Goal: Task Accomplishment & Management: Use online tool/utility

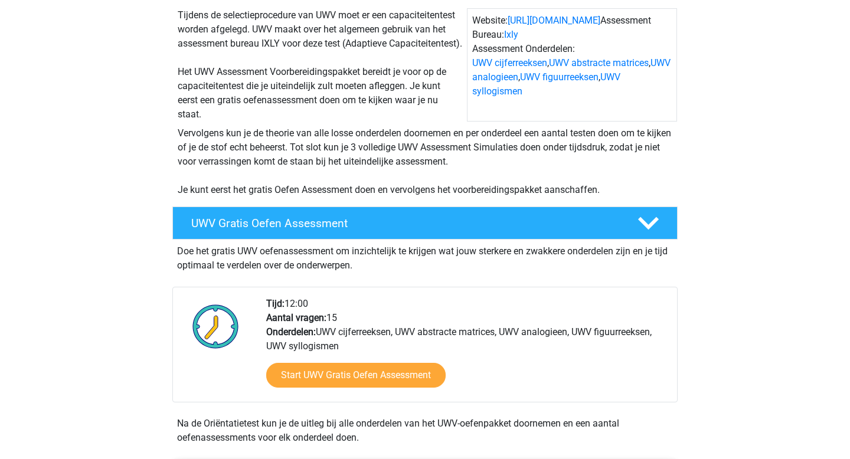
scroll to position [136, 0]
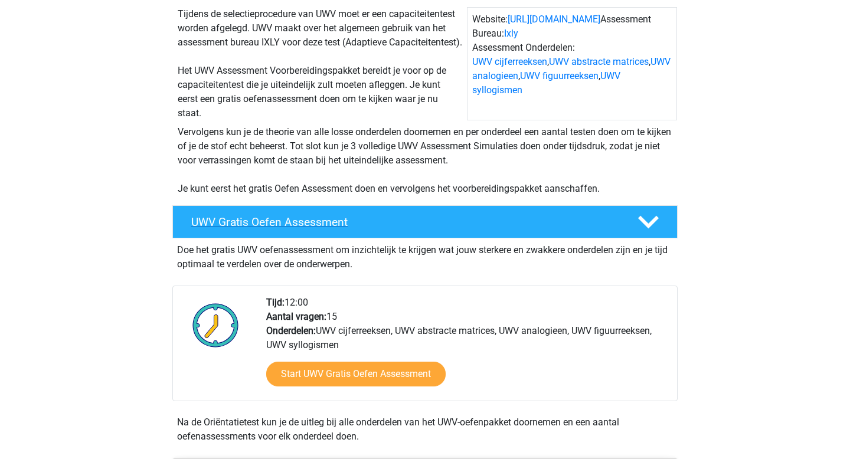
click at [416, 229] on h4 "UWV Gratis Oefen Assessment" at bounding box center [404, 222] width 427 height 14
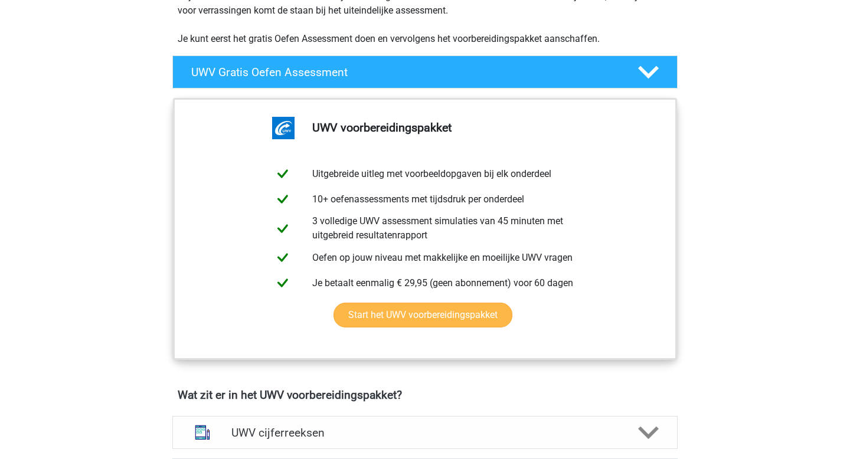
scroll to position [288, 0]
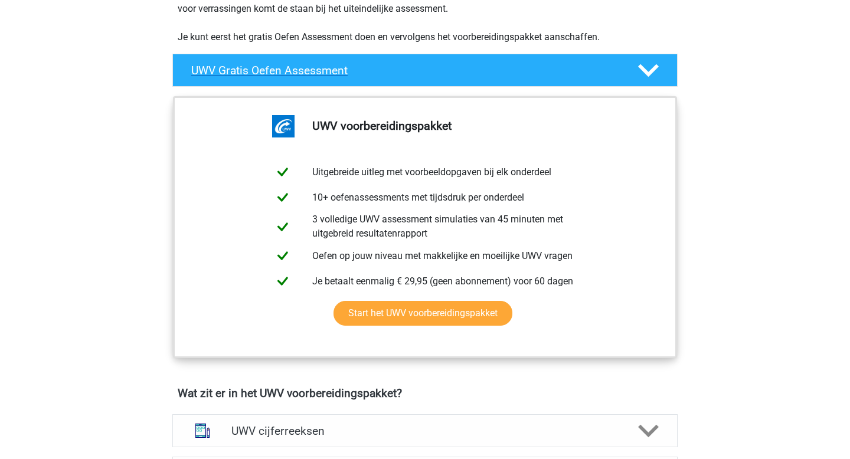
click at [470, 77] on h4 "UWV Gratis Oefen Assessment" at bounding box center [404, 71] width 427 height 14
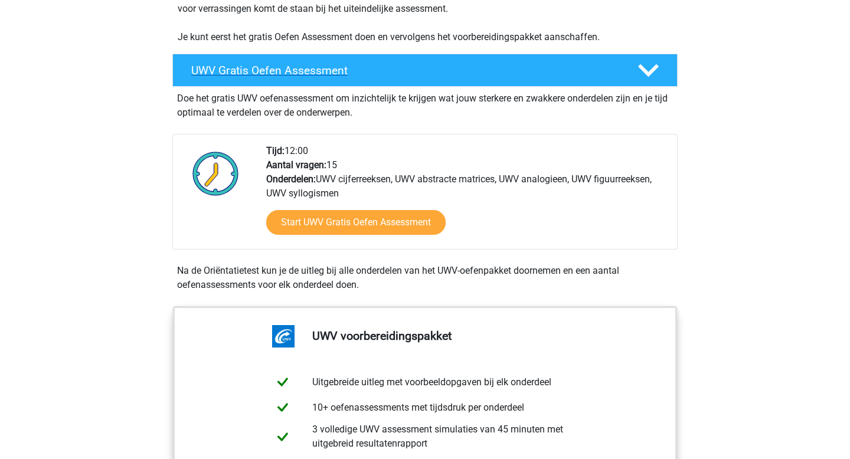
click at [458, 87] on div "UWV Gratis Oefen Assessment" at bounding box center [424, 70] width 505 height 33
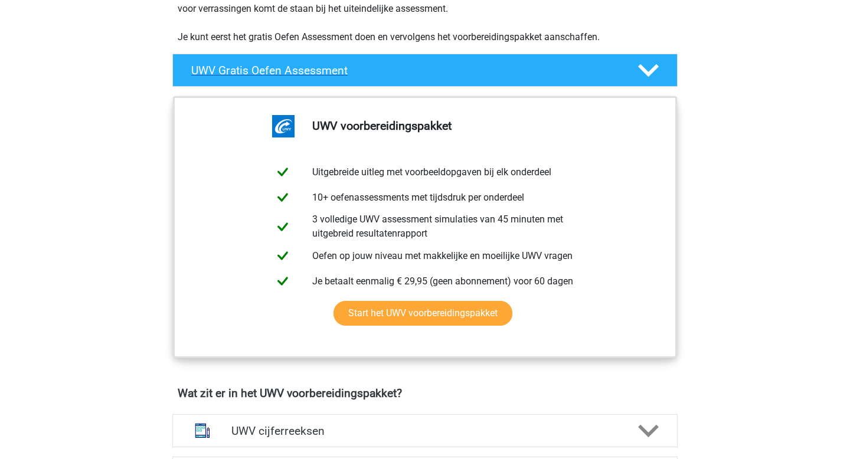
click at [458, 87] on div "UWV Gratis Oefen Assessment" at bounding box center [424, 70] width 505 height 33
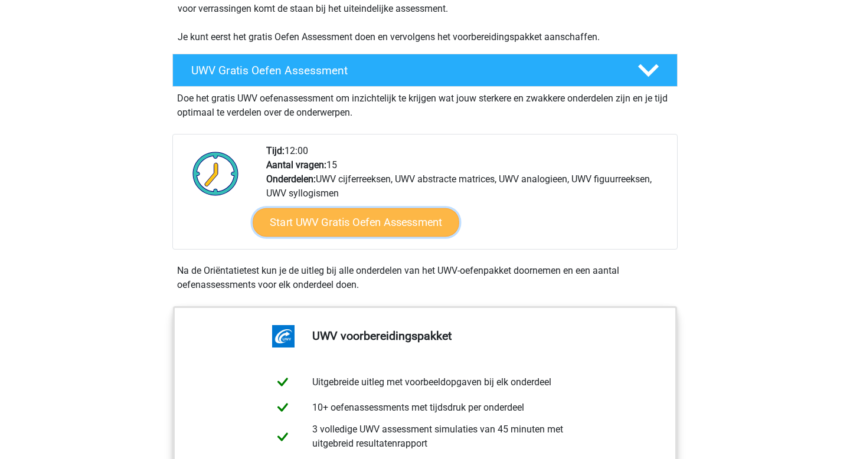
click at [399, 237] on link "Start UWV Gratis Oefen Assessment" at bounding box center [356, 222] width 207 height 28
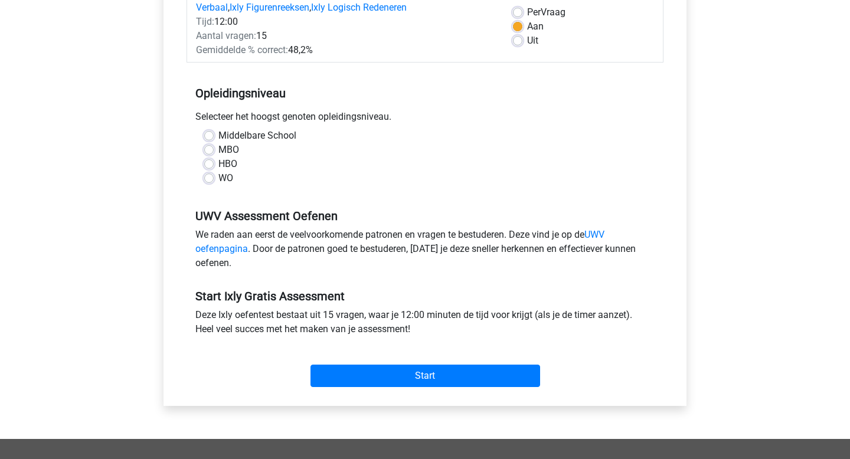
scroll to position [179, 0]
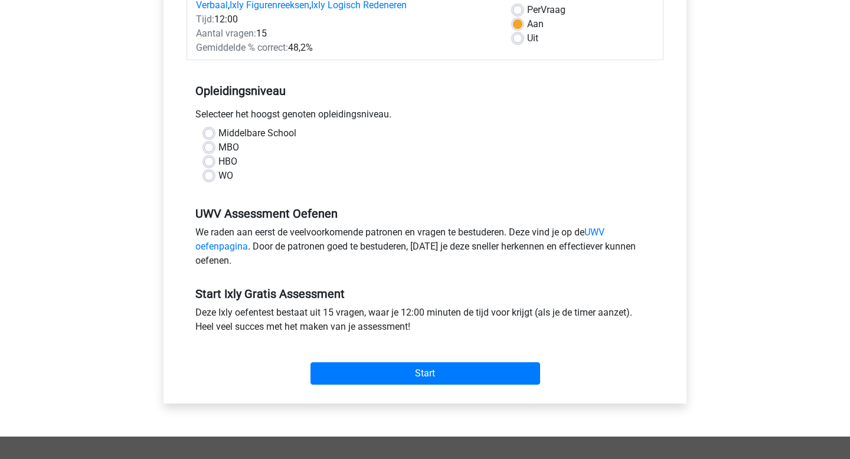
click at [223, 171] on label "WO" at bounding box center [225, 176] width 15 height 14
click at [214, 171] on input "WO" at bounding box center [208, 175] width 9 height 12
radio input "true"
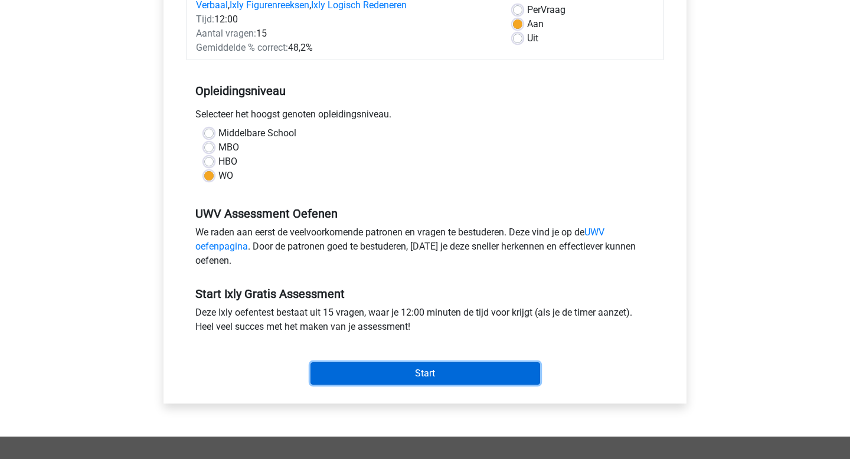
click at [355, 372] on input "Start" at bounding box center [426, 373] width 230 height 22
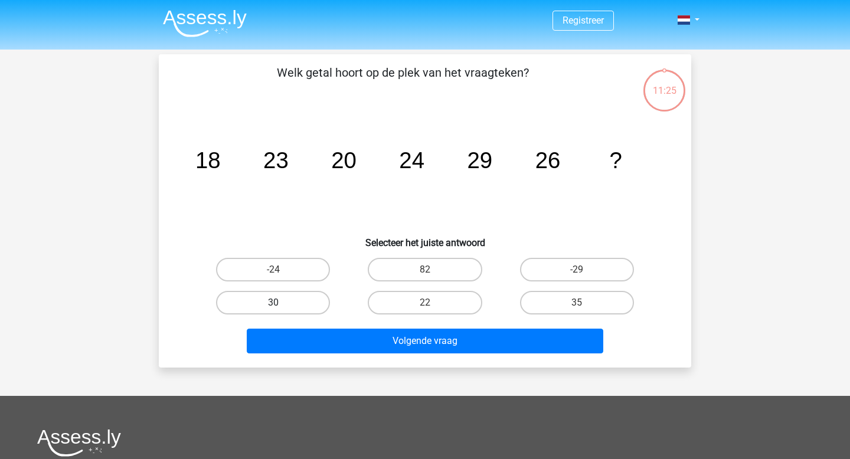
click at [306, 302] on label "30" at bounding box center [273, 303] width 114 height 24
click at [281, 303] on input "30" at bounding box center [277, 307] width 8 height 8
radio input "true"
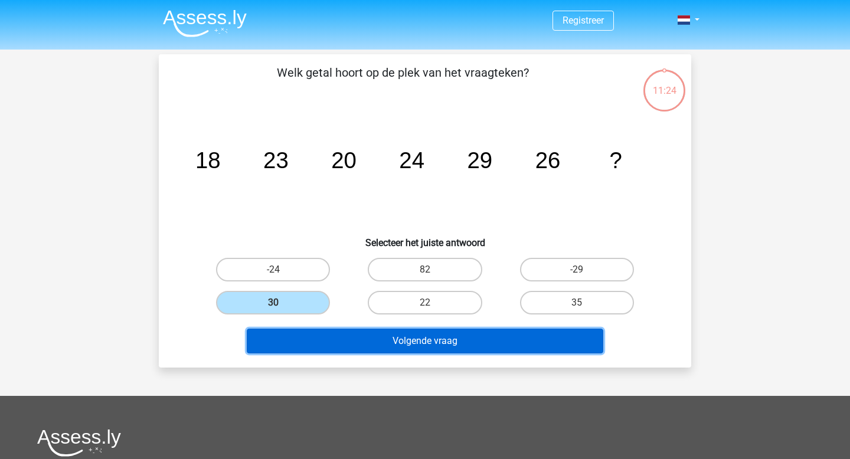
click at [455, 342] on button "Volgende vraag" at bounding box center [425, 341] width 357 height 25
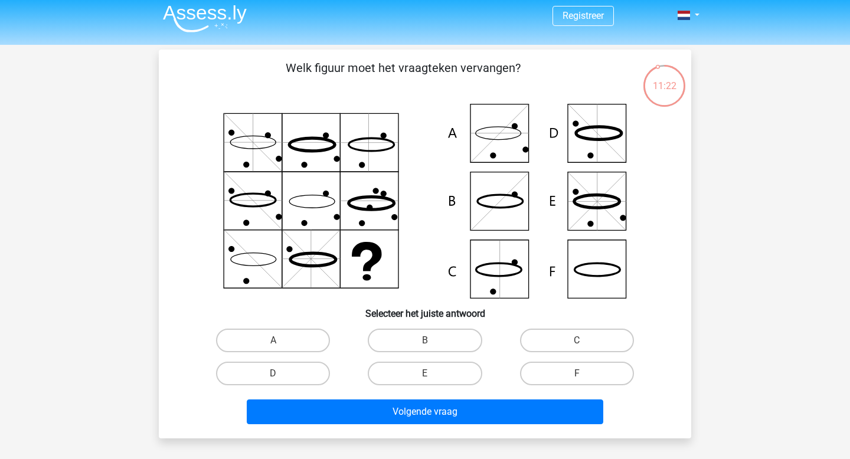
scroll to position [4, 0]
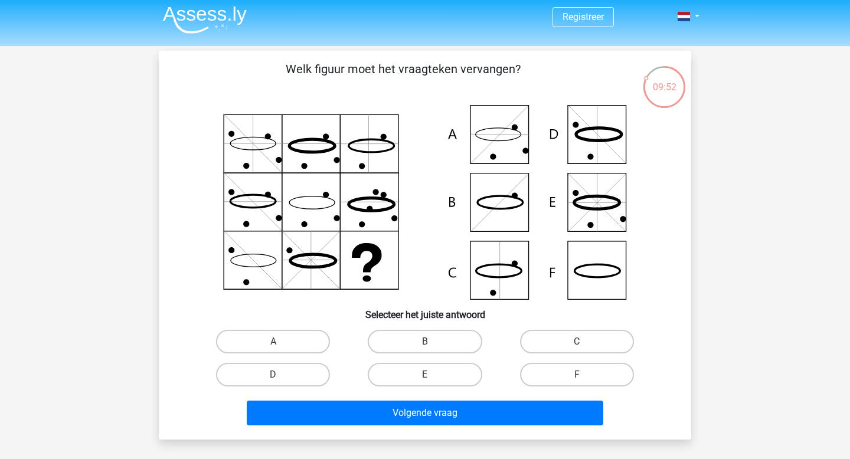
click at [486, 276] on icon at bounding box center [498, 270] width 45 height 13
click at [543, 339] on label "C" at bounding box center [577, 342] width 114 height 24
click at [577, 342] on input "C" at bounding box center [581, 346] width 8 height 8
radio input "true"
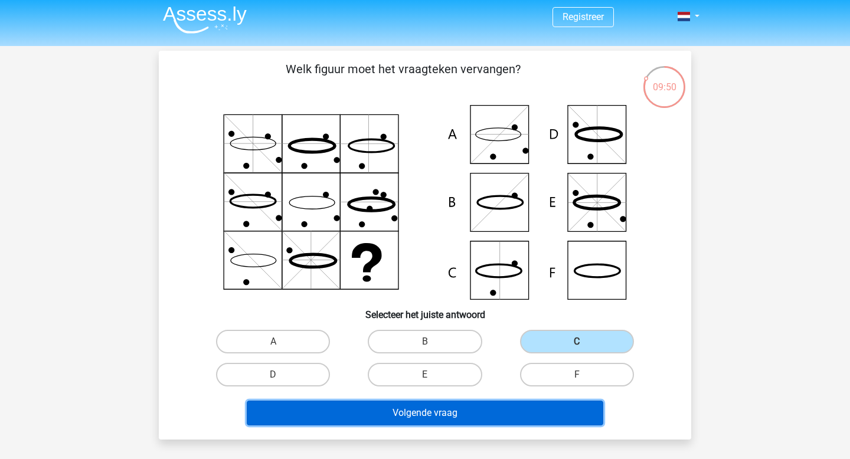
click at [494, 407] on button "Volgende vraag" at bounding box center [425, 413] width 357 height 25
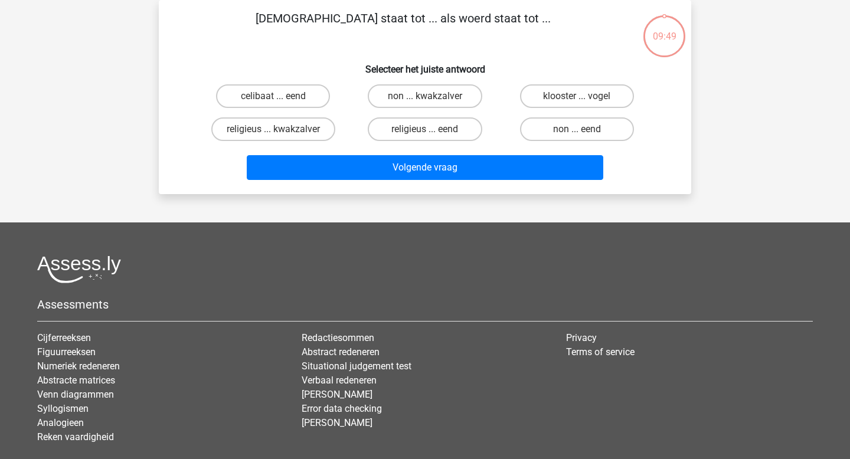
scroll to position [0, 0]
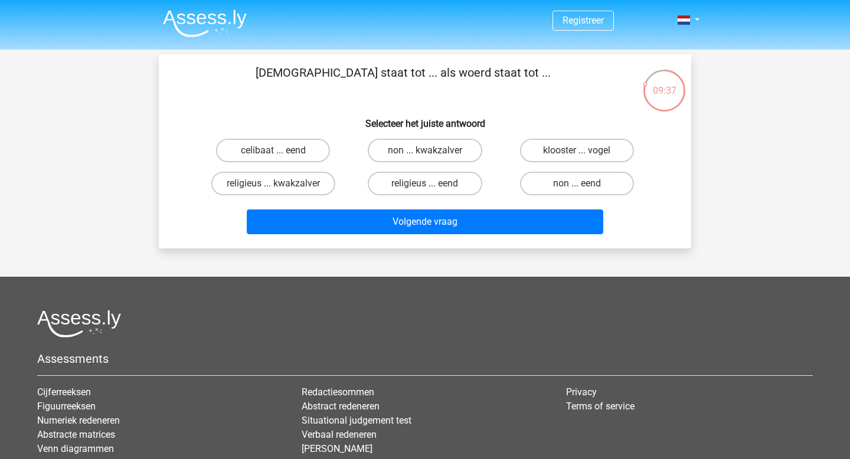
click at [437, 72] on p "monnik staat tot ... als woerd staat tot ..." at bounding box center [403, 81] width 450 height 35
copy p "woerd"
click at [446, 107] on div "monnik staat tot ... als woerd staat tot ... Selecteer het juiste antwoord celi…" at bounding box center [425, 151] width 523 height 175
drag, startPoint x: 301, startPoint y: 72, endPoint x: 517, endPoint y: 76, distance: 215.5
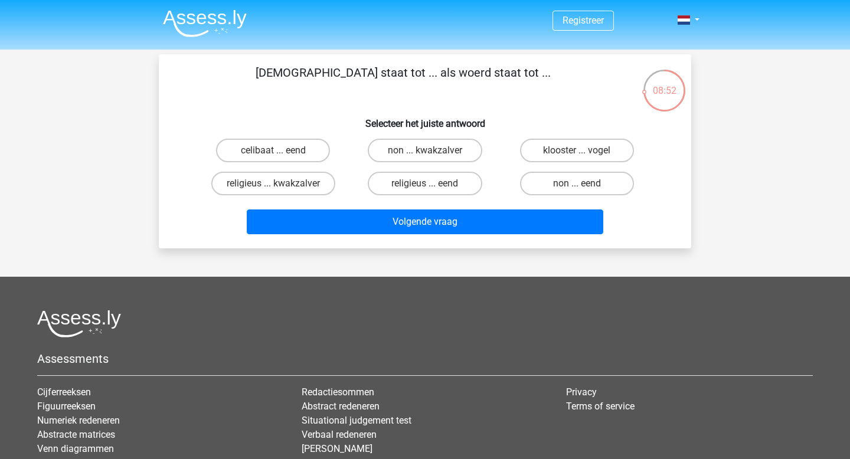
click at [517, 76] on p "monnik staat tot ... als woerd staat tot ..." at bounding box center [403, 81] width 450 height 35
copy p "monnik staat tot ... als woerd staat tot ..."
click at [467, 148] on label "non ... kwakzalver" at bounding box center [425, 151] width 114 height 24
click at [433, 151] on input "non ... kwakzalver" at bounding box center [429, 155] width 8 height 8
radio input "true"
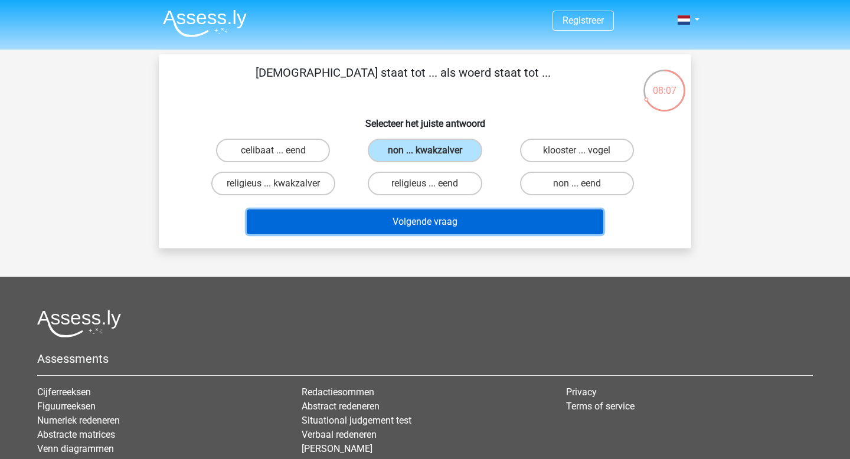
click at [475, 222] on button "Volgende vraag" at bounding box center [425, 222] width 357 height 25
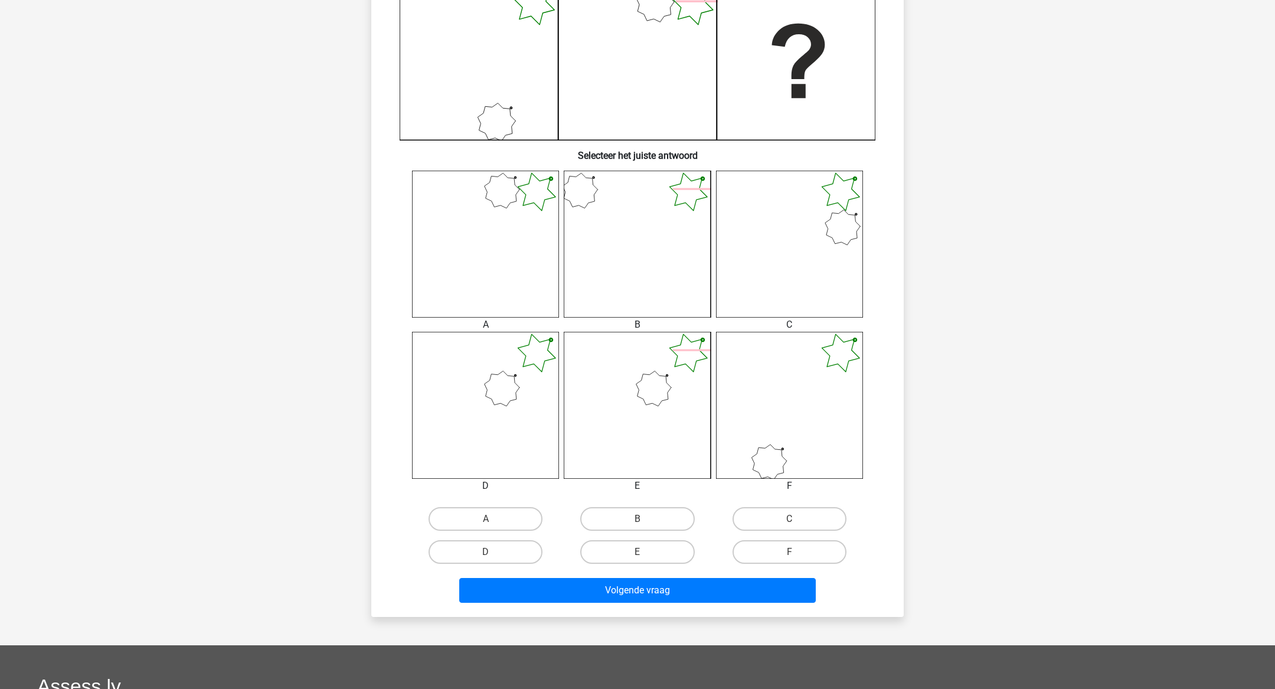
scroll to position [318, 0]
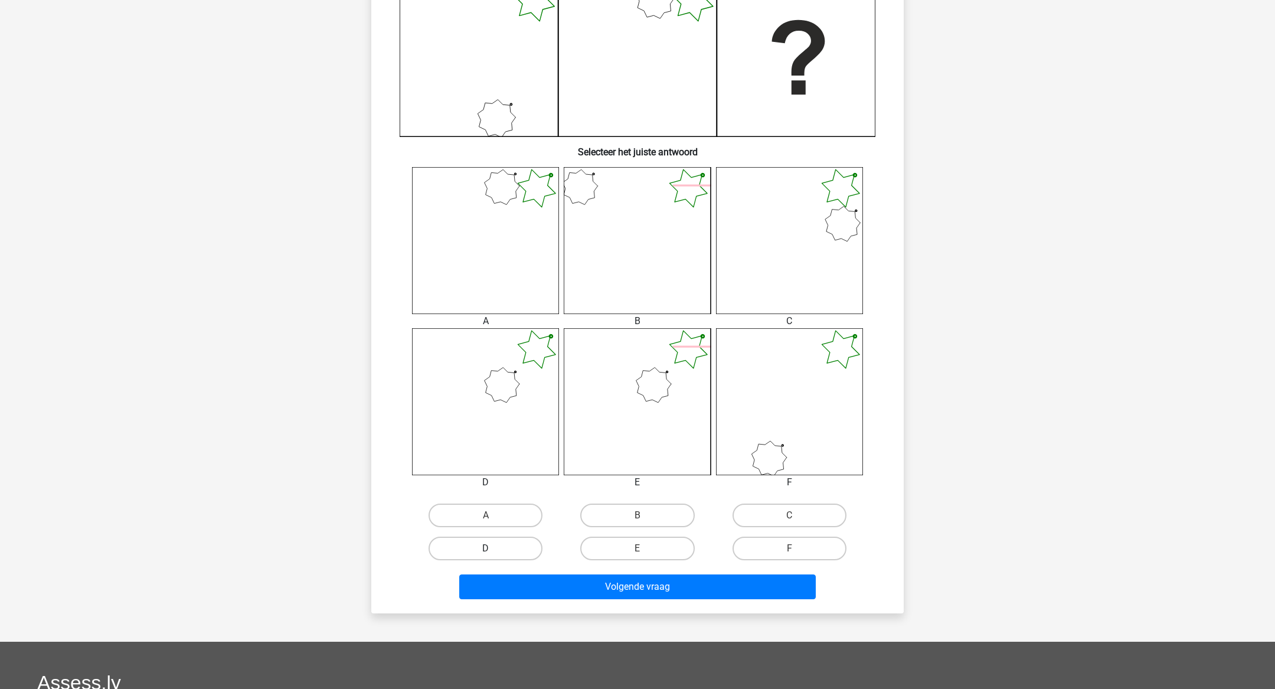
click at [507, 459] on label "D" at bounding box center [486, 549] width 114 height 24
click at [494, 459] on input "D" at bounding box center [490, 552] width 8 height 8
radio input "true"
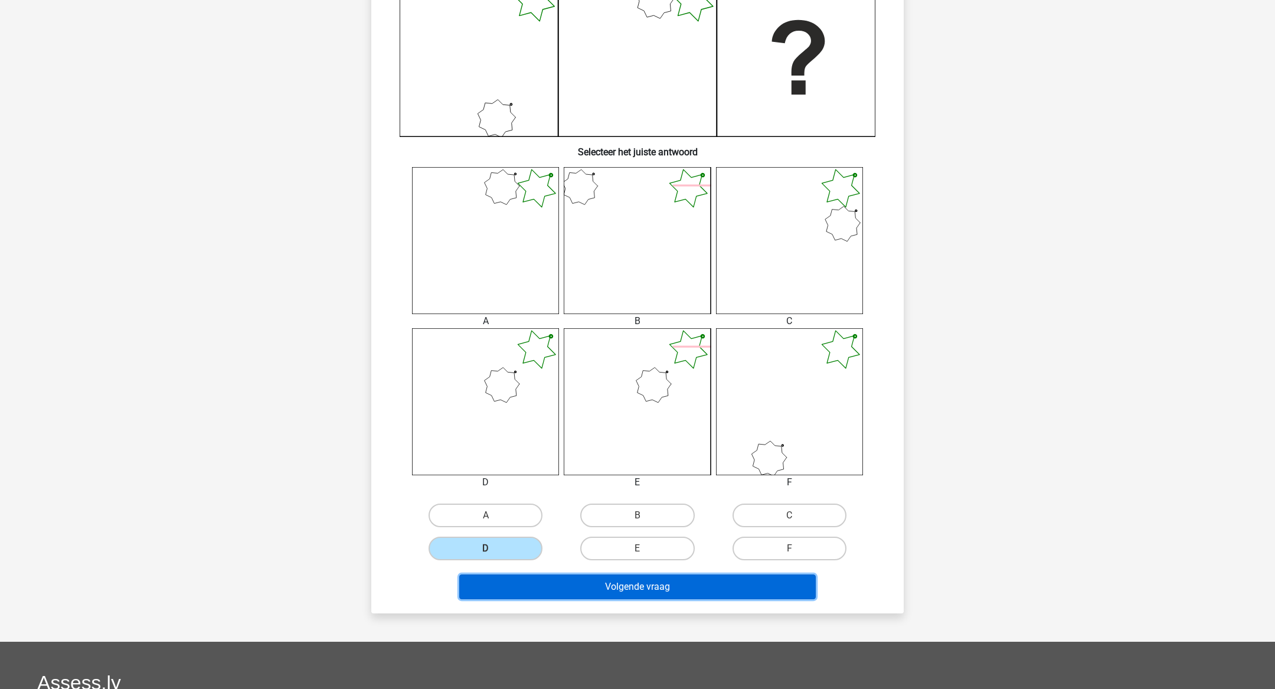
click at [583, 459] on button "Volgende vraag" at bounding box center [637, 586] width 357 height 25
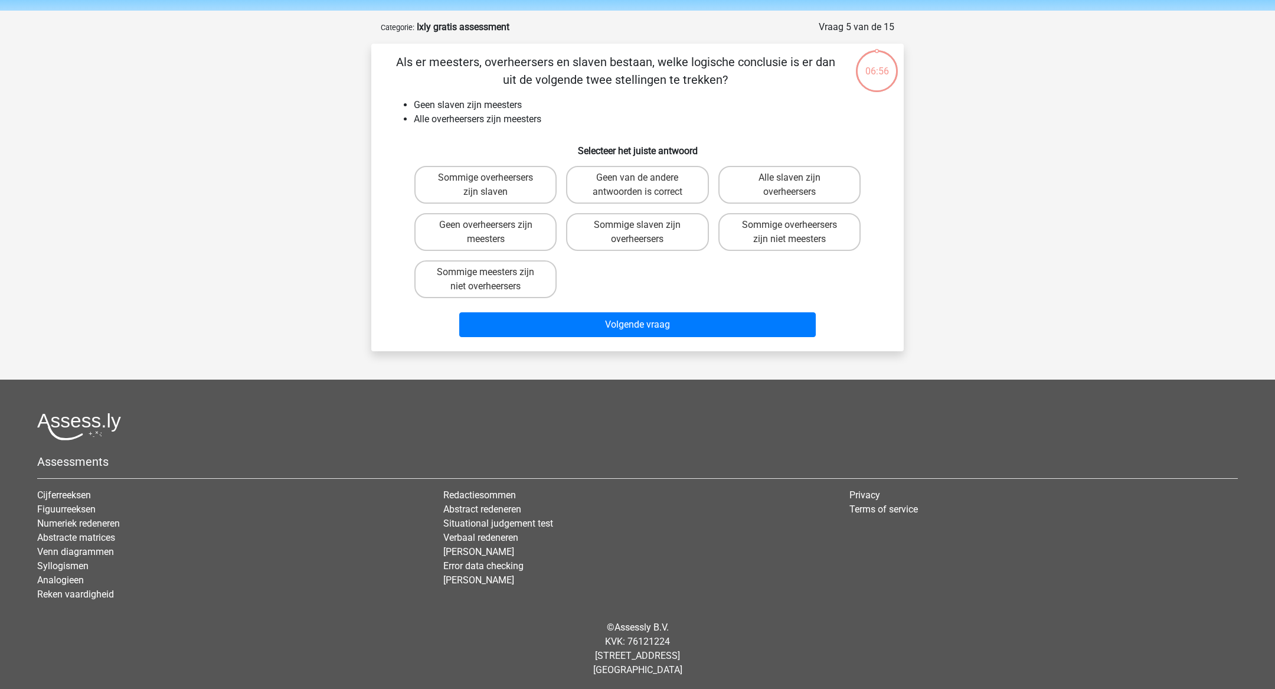
scroll to position [0, 0]
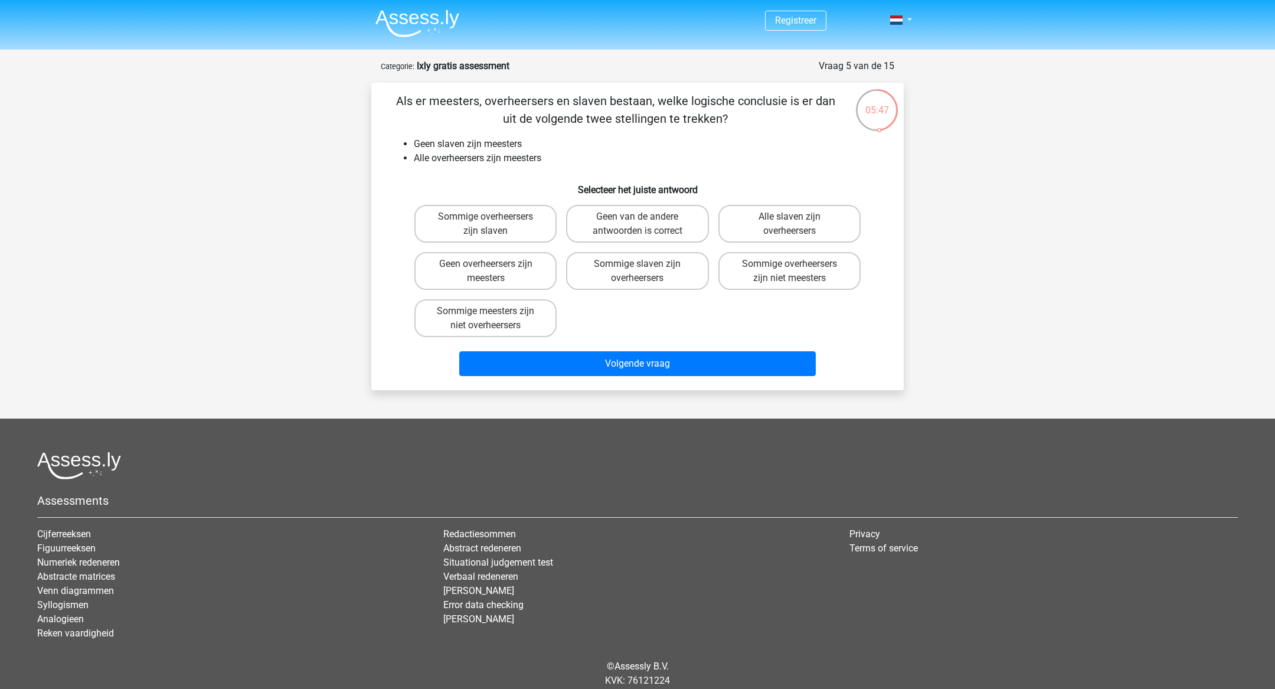
drag, startPoint x: 548, startPoint y: 164, endPoint x: 449, endPoint y: 122, distance: 107.9
click at [447, 122] on div "Als er meesters, overheersers en slaven bestaan, welke logische conclusie is er…" at bounding box center [637, 236] width 523 height 289
click at [673, 190] on h6 "Selecteer het juiste antwoord" at bounding box center [637, 185] width 495 height 21
click at [605, 217] on label "Geen van de andere antwoorden is correct" at bounding box center [637, 224] width 142 height 38
click at [638, 217] on input "Geen van de andere antwoorden is correct" at bounding box center [642, 221] width 8 height 8
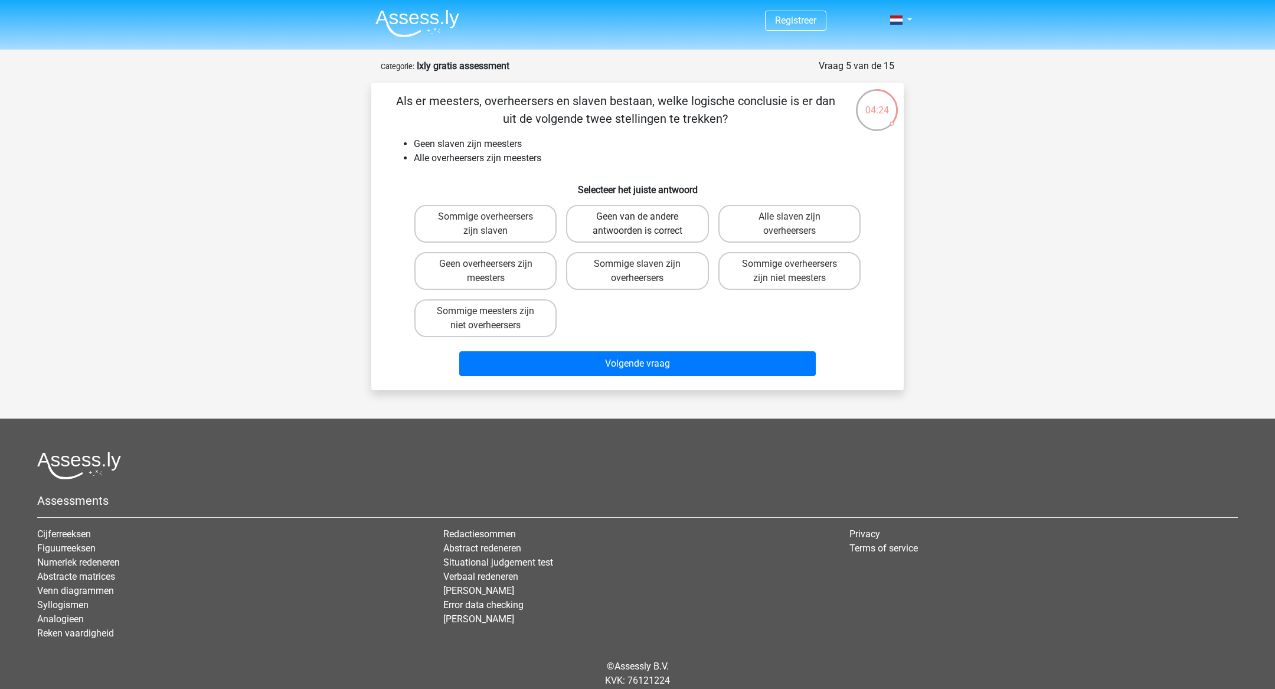
radio input "true"
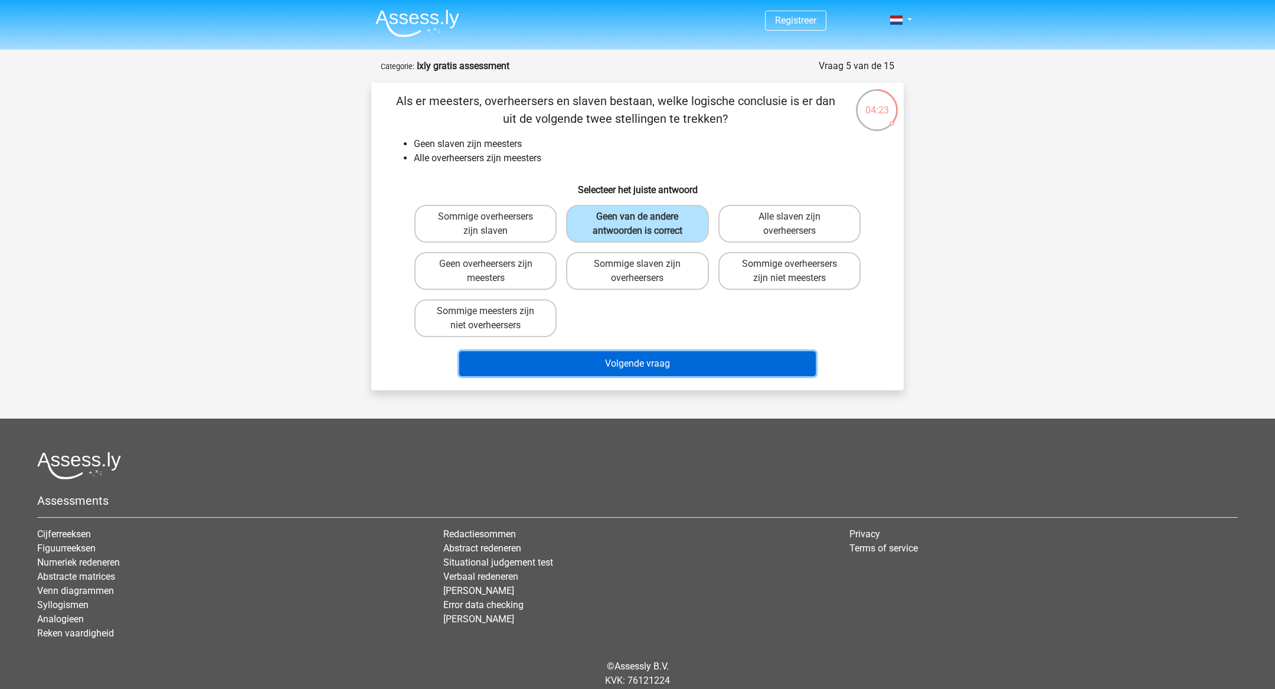
click at [612, 364] on button "Volgende vraag" at bounding box center [637, 363] width 357 height 25
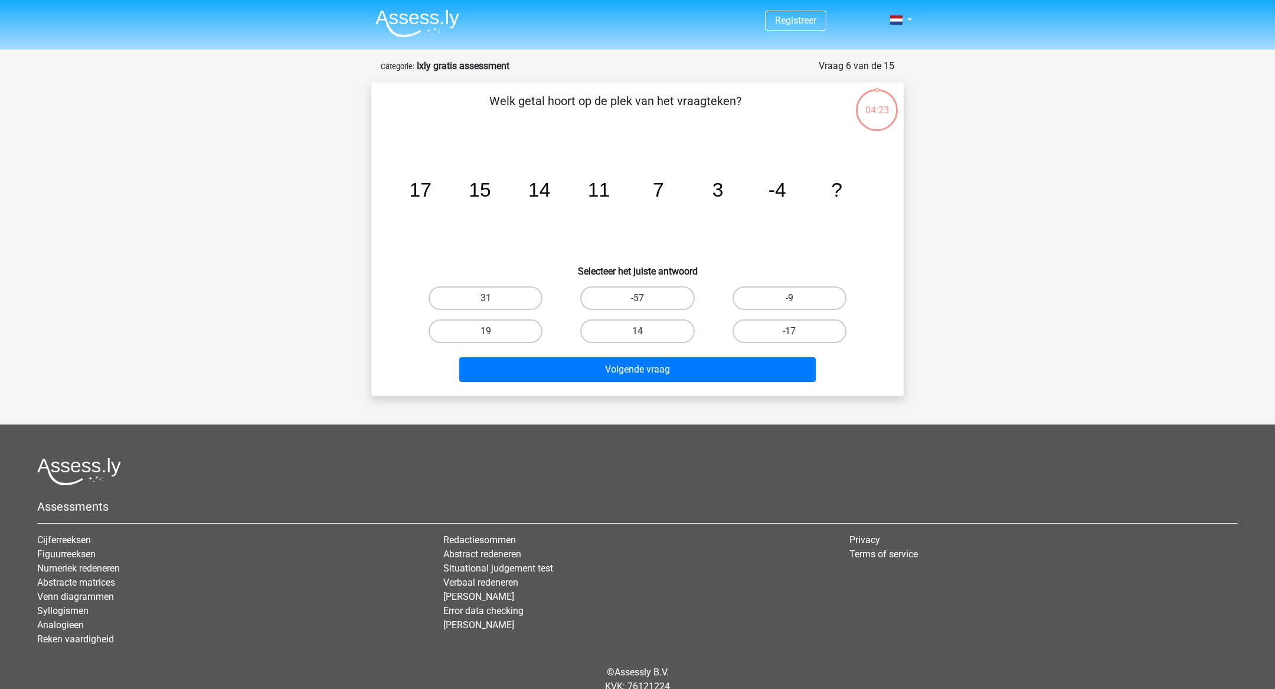
scroll to position [45, 0]
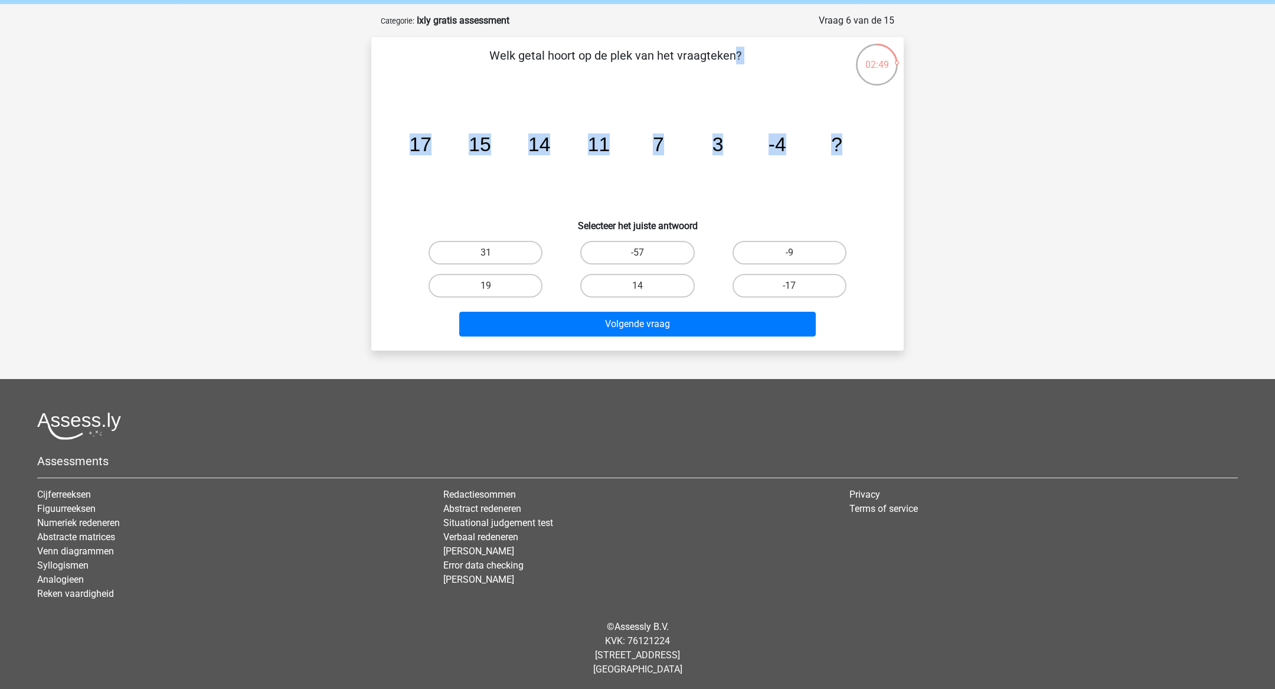
drag, startPoint x: 491, startPoint y: 54, endPoint x: 864, endPoint y: 156, distance: 386.8
click at [850, 156] on div "Welk getal hoort op de plek van het vraagteken? image/svg+xml 17 15 14 11 7 3 -…" at bounding box center [637, 194] width 523 height 295
copy div "Welk getal hoort op de plek van het vraagteken? image/svg+xml 17 15 14 11 7 3 -…"
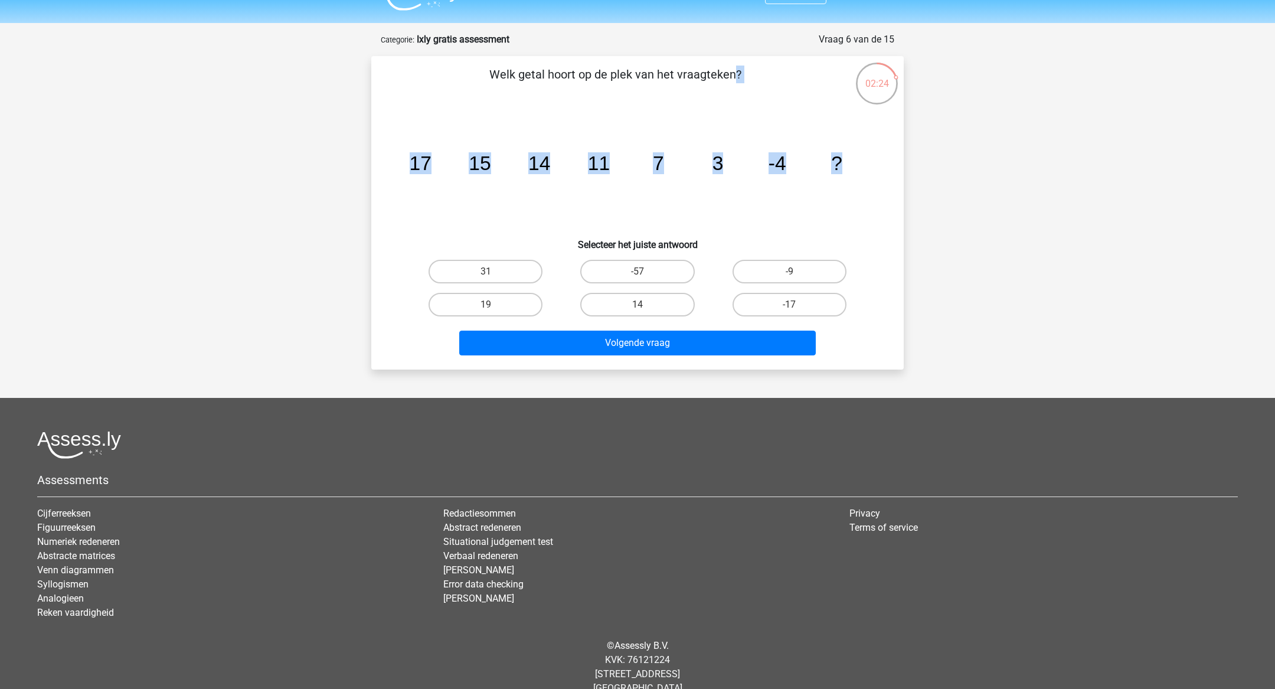
scroll to position [18, 0]
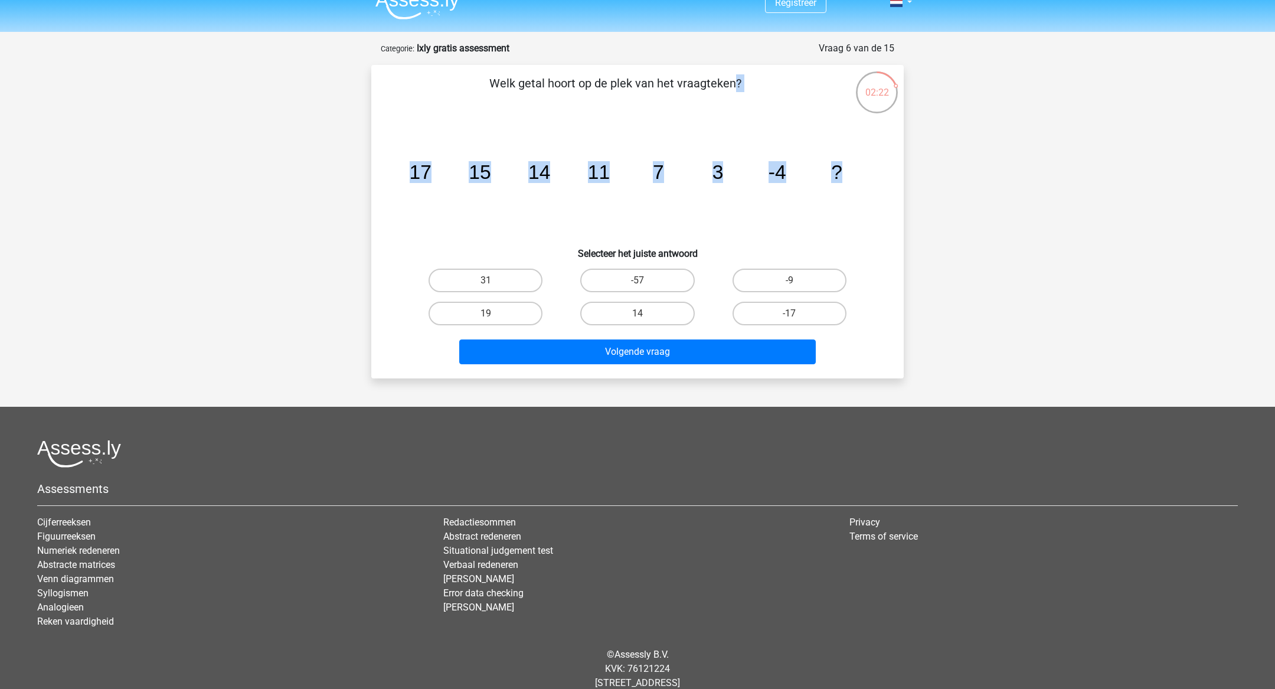
click at [850, 227] on icon "image/svg+xml 17 15 14 11 7 3 -4 ?" at bounding box center [638, 178] width 476 height 119
drag, startPoint x: 820, startPoint y: 315, endPoint x: 586, endPoint y: 285, distance: 235.7
click at [586, 285] on div "31 -57 -9 19 14" at bounding box center [638, 297] width 456 height 66
click at [767, 278] on label "-9" at bounding box center [790, 281] width 114 height 24
click at [789, 280] on input "-9" at bounding box center [793, 284] width 8 height 8
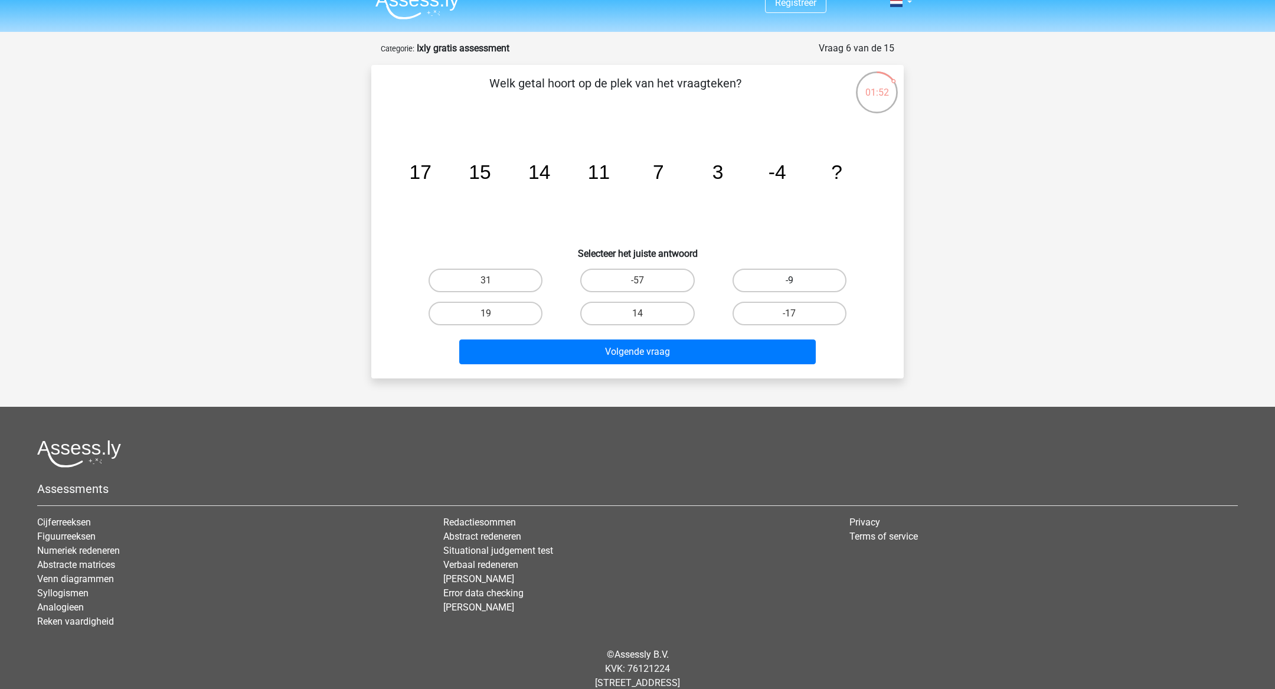
radio input "true"
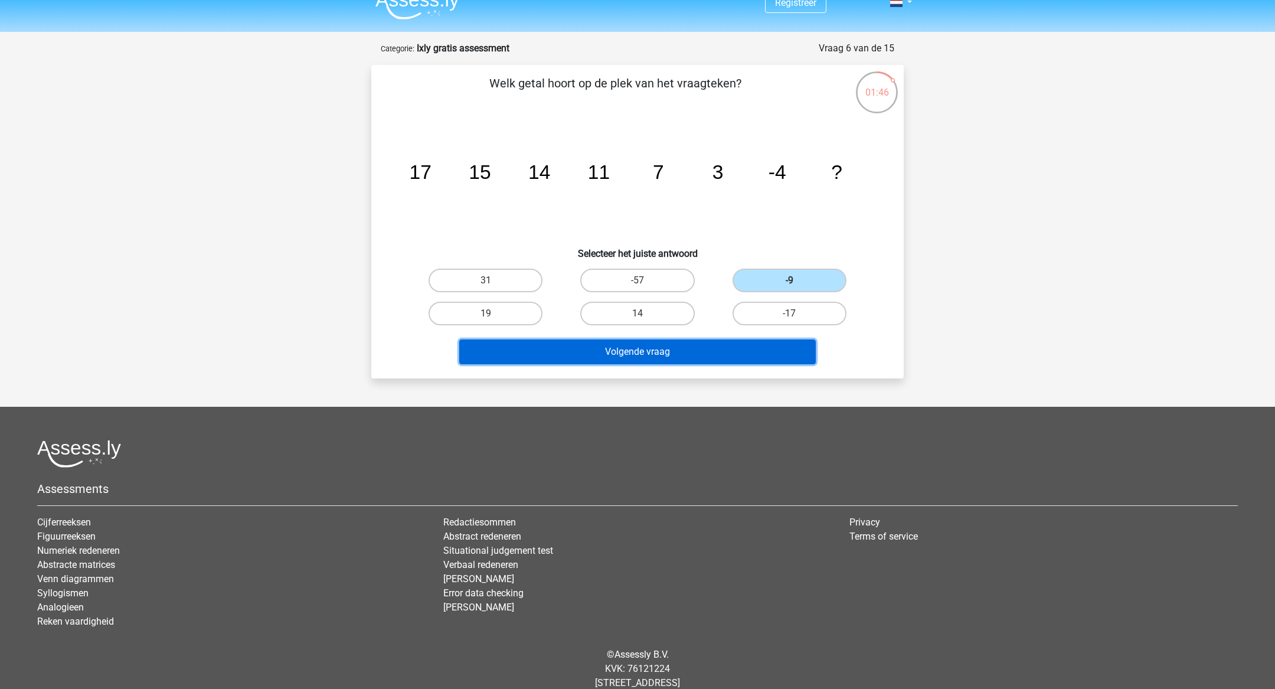
click at [687, 352] on button "Volgende vraag" at bounding box center [637, 351] width 357 height 25
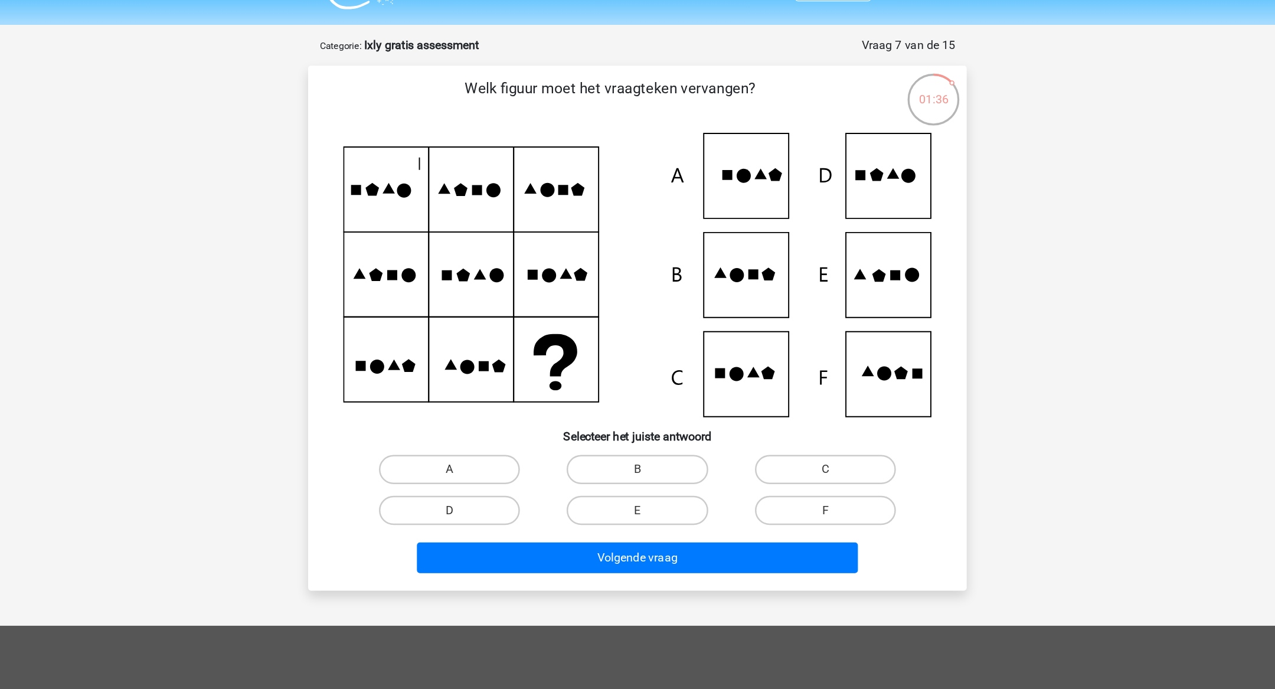
scroll to position [16, 0]
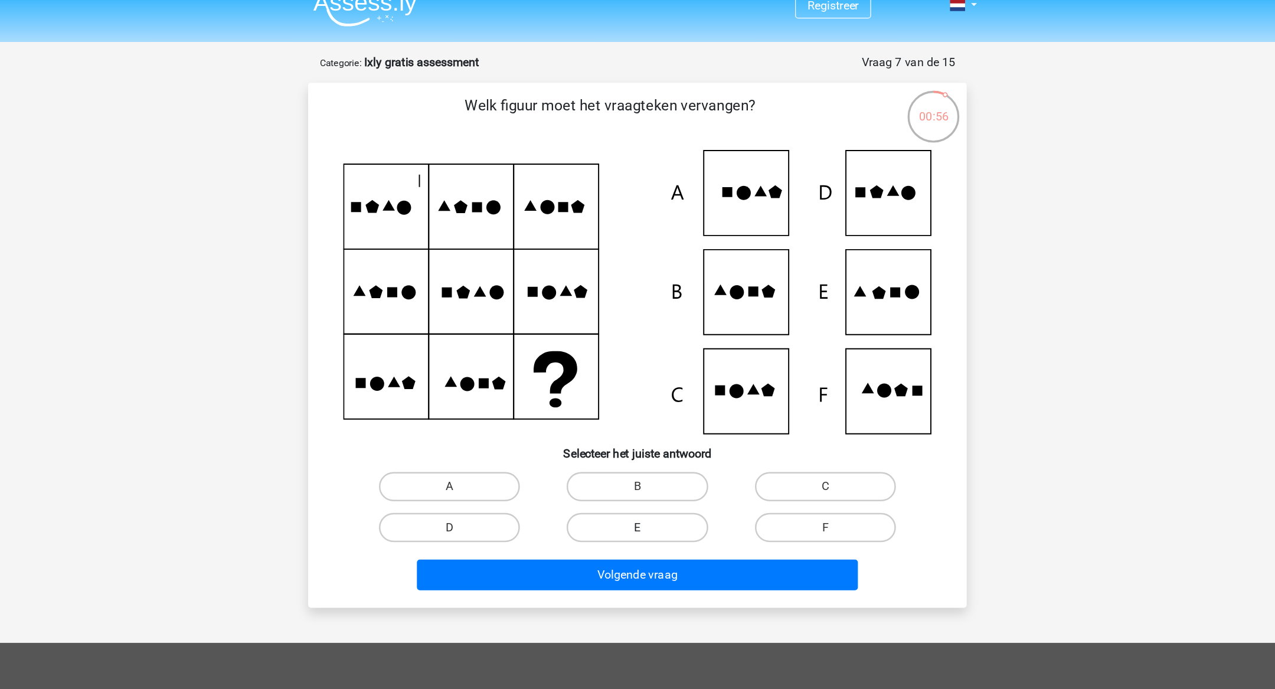
click at [646, 429] on label "E" at bounding box center [637, 426] width 114 height 24
click at [645, 429] on input "E" at bounding box center [642, 430] width 8 height 8
radio input "true"
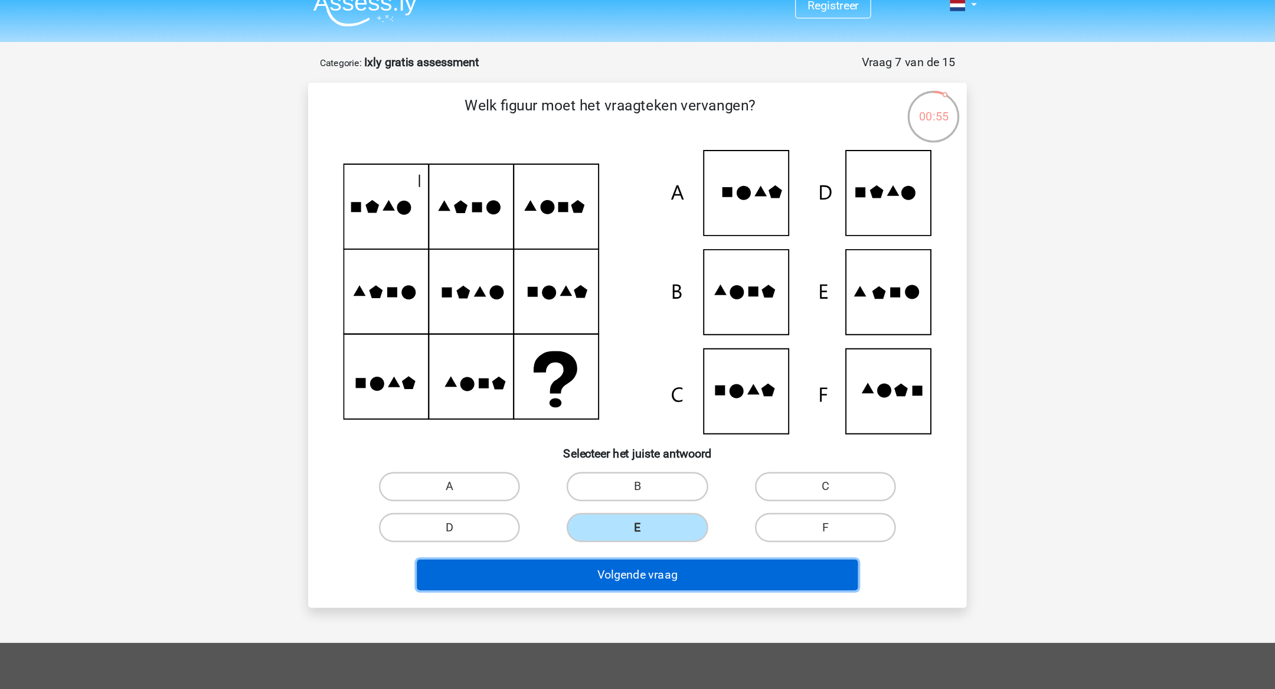
click at [659, 459] on button "Volgende vraag" at bounding box center [637, 464] width 357 height 25
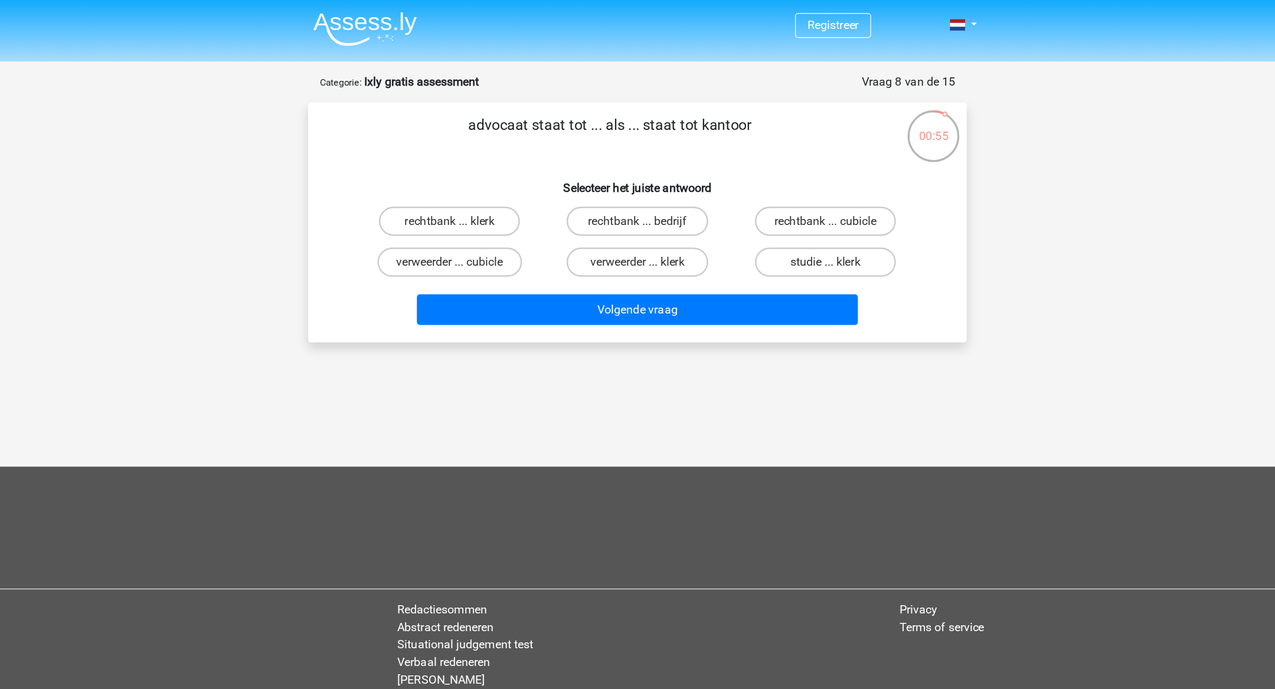
scroll to position [0, 0]
click at [498, 101] on p "advocaat staat tot ... als ... staat tot kantoor" at bounding box center [615, 109] width 450 height 35
drag, startPoint x: 501, startPoint y: 104, endPoint x: 745, endPoint y: 104, distance: 244.4
click at [745, 104] on p "advocaat staat tot ... als ... staat tot kantoor" at bounding box center [615, 109] width 450 height 35
copy p "advocaat staat tot ... als ... staat tot kantoor"
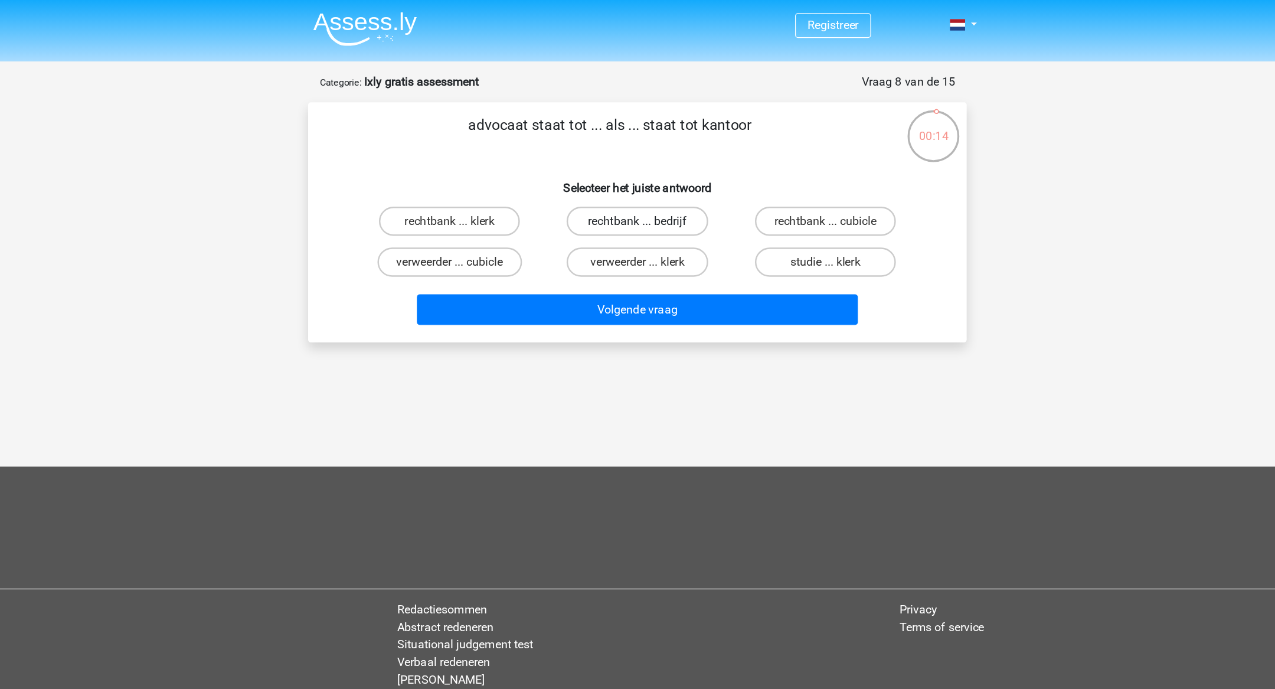
click at [612, 177] on label "rechtbank ... bedrijf" at bounding box center [637, 179] width 114 height 24
click at [638, 179] on input "rechtbank ... bedrijf" at bounding box center [642, 183] width 8 height 8
radio input "true"
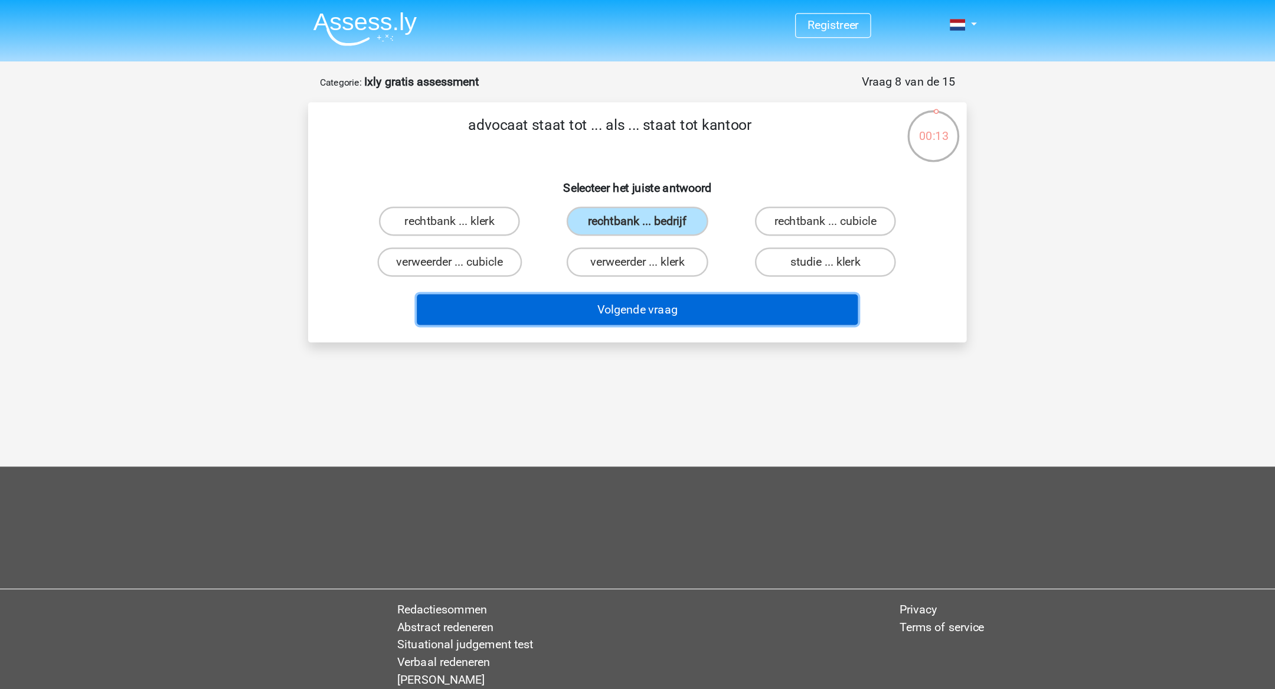
click at [628, 258] on button "Volgende vraag" at bounding box center [637, 250] width 357 height 25
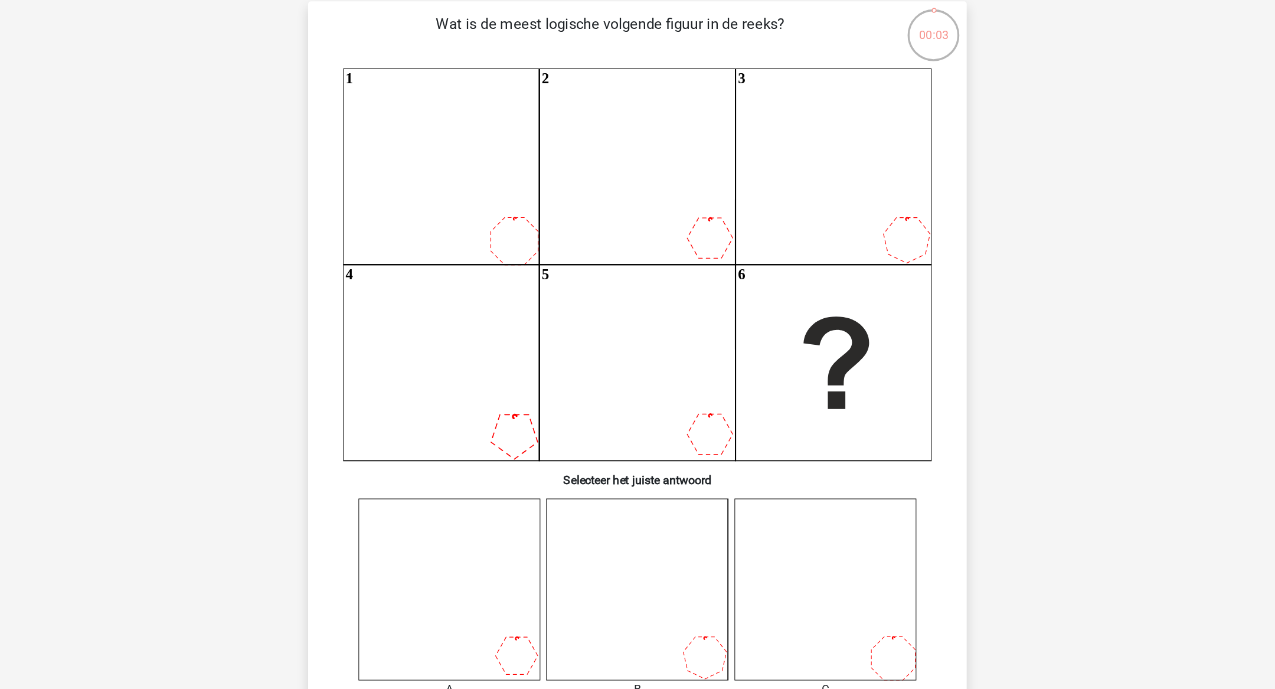
scroll to position [79, 0]
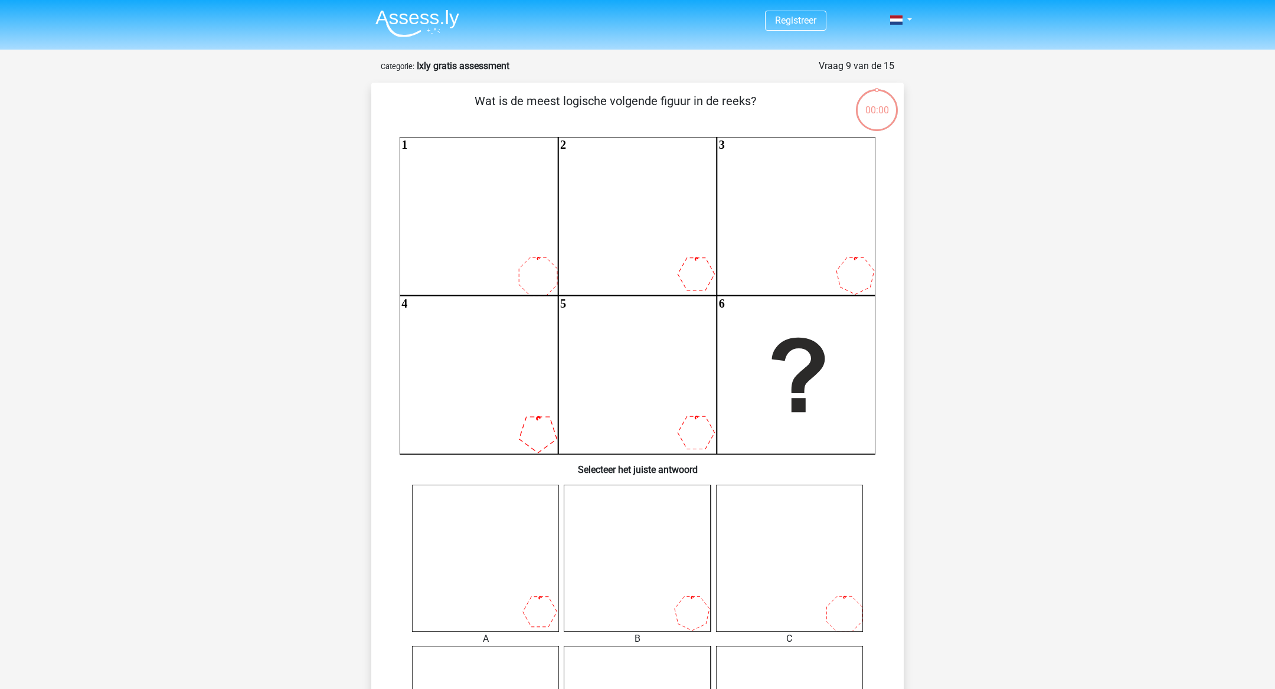
scroll to position [79, 0]
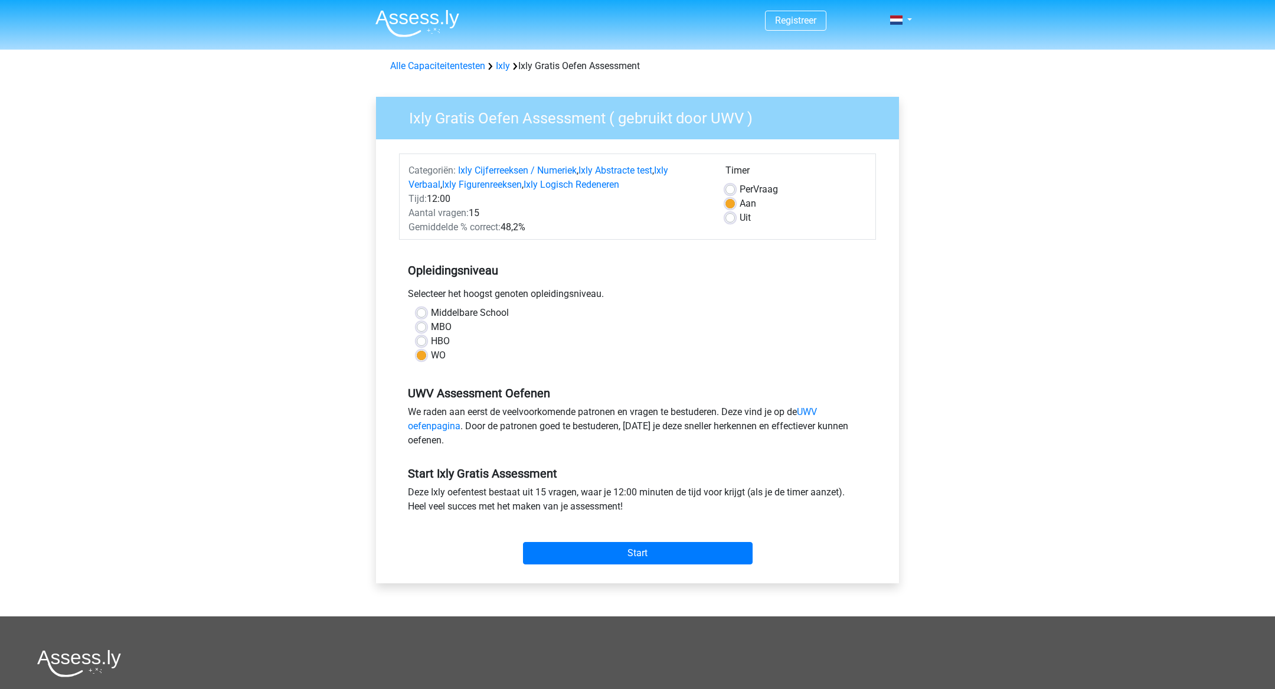
scroll to position [238, 0]
